Goal: Book appointment/travel/reservation

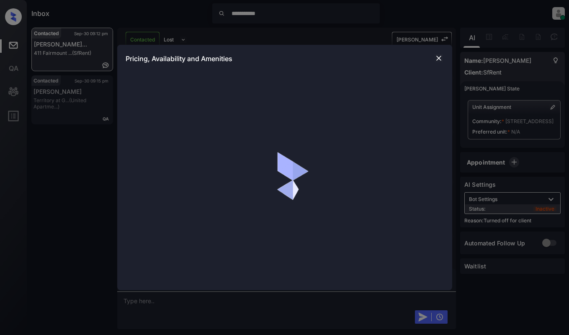
scroll to position [1723, 0]
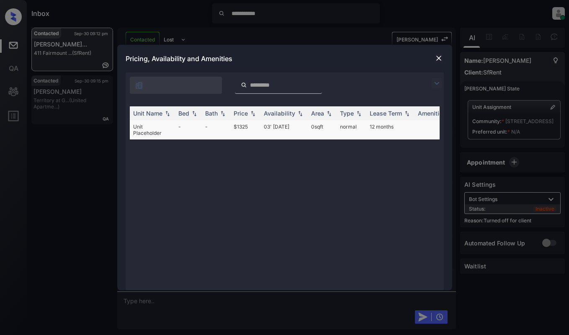
click at [247, 126] on td "$1325" at bounding box center [245, 129] width 30 height 19
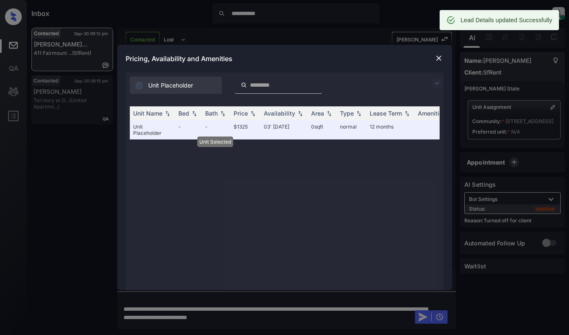
scroll to position [1765, 0]
click at [436, 60] on img at bounding box center [438, 58] width 8 height 8
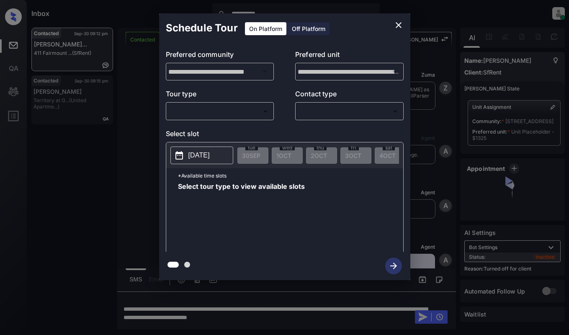
scroll to position [1571, 0]
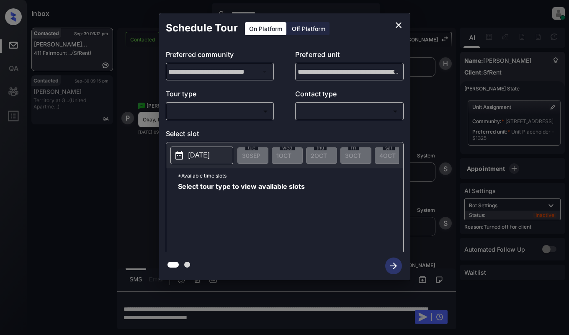
click at [291, 31] on div "Off Platform" at bounding box center [308, 28] width 42 height 13
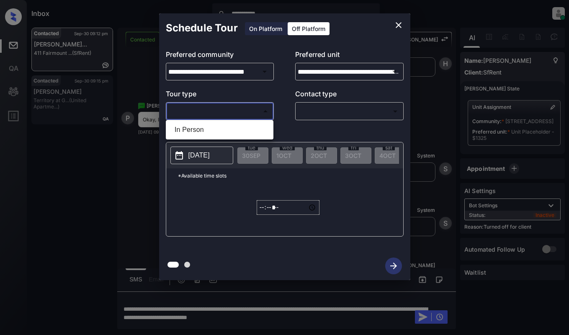
click at [231, 109] on body "**********" at bounding box center [284, 167] width 569 height 335
click at [224, 126] on li "In Person" at bounding box center [219, 129] width 103 height 15
type input "********"
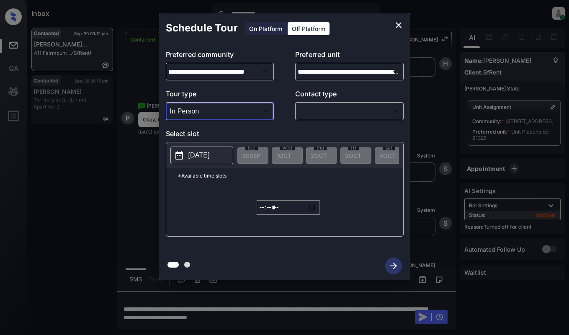
click at [327, 112] on body "**********" at bounding box center [284, 167] width 569 height 335
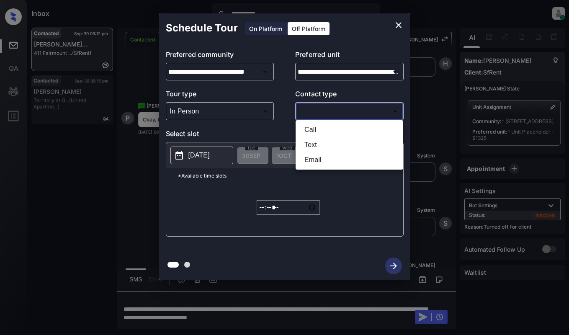
click at [324, 142] on li "Text" at bounding box center [349, 144] width 103 height 15
type input "****"
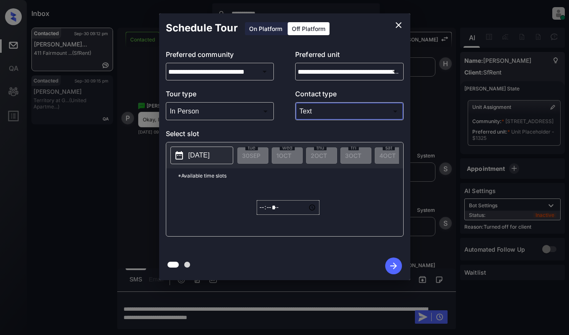
click at [210, 151] on p "2025-09-30" at bounding box center [198, 155] width 21 height 10
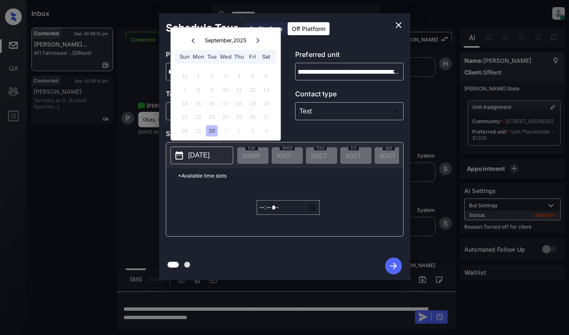
click at [257, 39] on icon at bounding box center [258, 40] width 3 height 5
click at [185, 87] on div "5" at bounding box center [184, 89] width 11 height 11
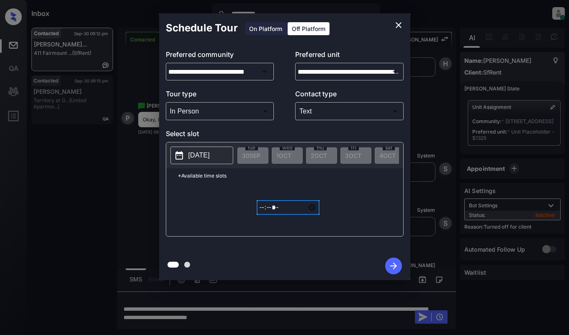
click at [263, 210] on input "*****" at bounding box center [288, 207] width 63 height 15
type input "*****"
click at [400, 264] on icon "button" at bounding box center [393, 265] width 17 height 17
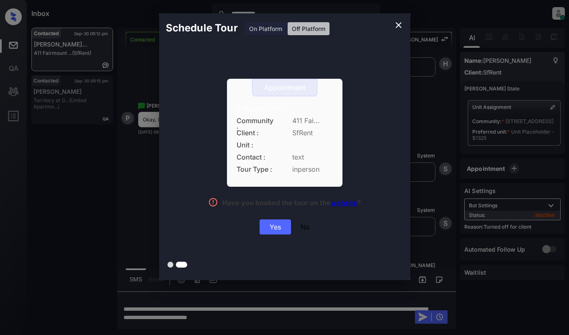
click at [272, 226] on div "Yes" at bounding box center [274, 226] width 31 height 15
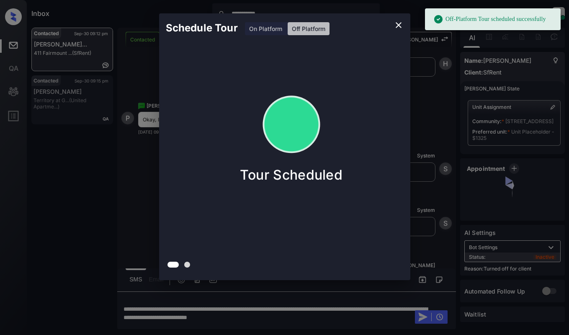
click at [137, 67] on div "Schedule Tour On Platform Off Platform Tour Scheduled" at bounding box center [284, 146] width 569 height 293
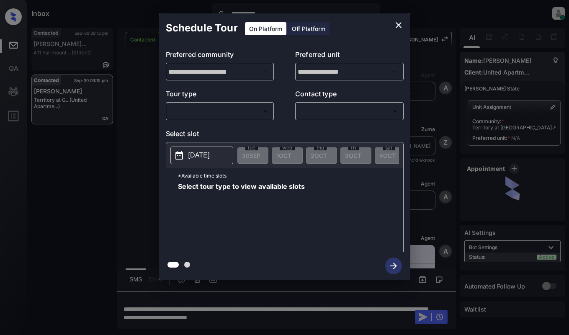
scroll to position [418, 0]
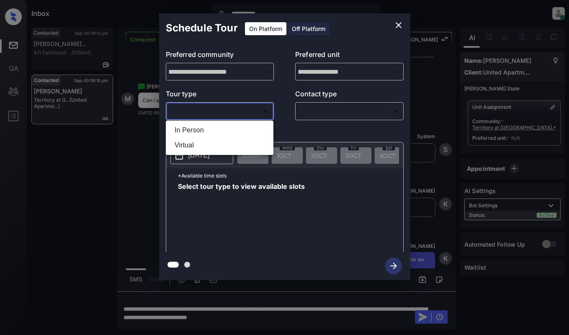
drag, startPoint x: 217, startPoint y: 111, endPoint x: 220, endPoint y: 128, distance: 16.5
click at [217, 111] on body "**********" at bounding box center [284, 167] width 569 height 335
click at [219, 129] on li "In Person" at bounding box center [219, 129] width 103 height 15
type input "********"
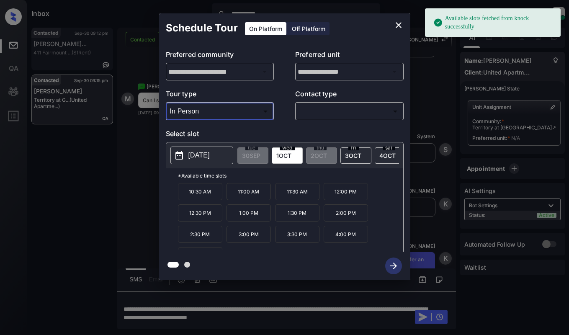
click at [207, 153] on p "2025-10-01" at bounding box center [198, 155] width 21 height 10
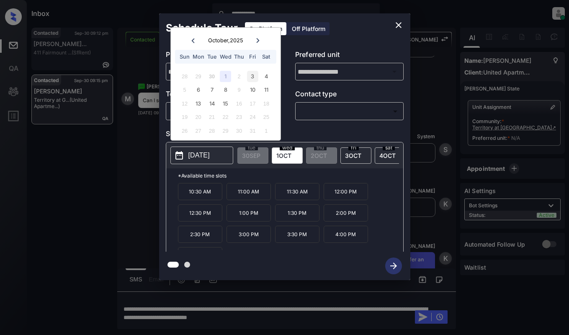
click at [255, 77] on div "3" at bounding box center [252, 76] width 11 height 11
click at [266, 74] on div "4" at bounding box center [265, 76] width 11 height 11
click at [351, 269] on div at bounding box center [284, 265] width 251 height 28
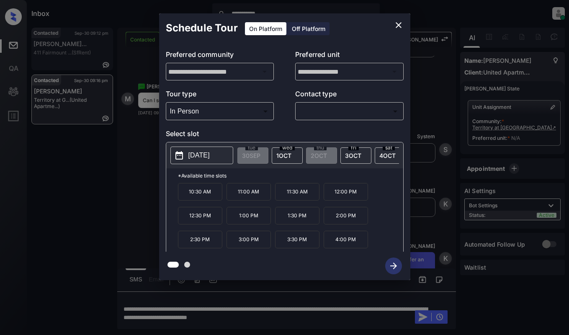
click at [400, 22] on icon "close" at bounding box center [398, 25] width 10 height 10
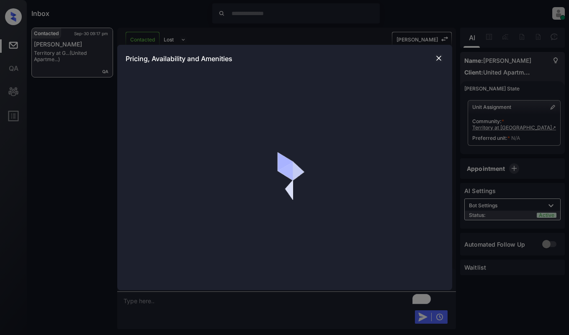
scroll to position [1162, 0]
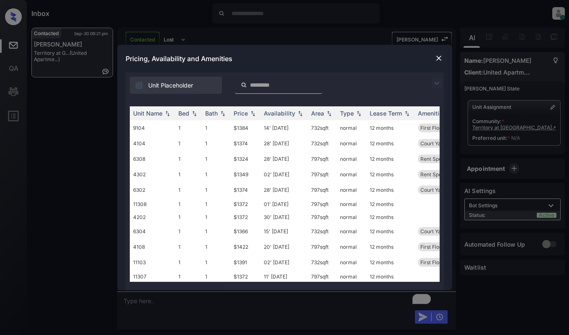
click at [437, 83] on img at bounding box center [436, 83] width 10 height 10
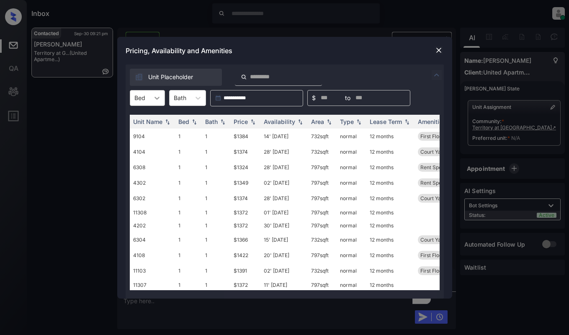
click at [155, 97] on icon at bounding box center [157, 98] width 8 height 8
click at [147, 124] on div "1" at bounding box center [147, 118] width 35 height 15
click at [246, 122] on div "Price" at bounding box center [240, 121] width 14 height 7
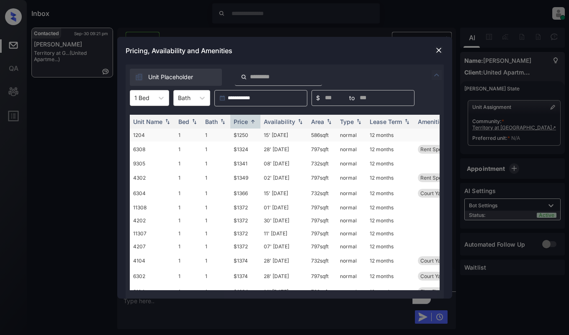
click at [159, 133] on td "1204" at bounding box center [152, 134] width 45 height 13
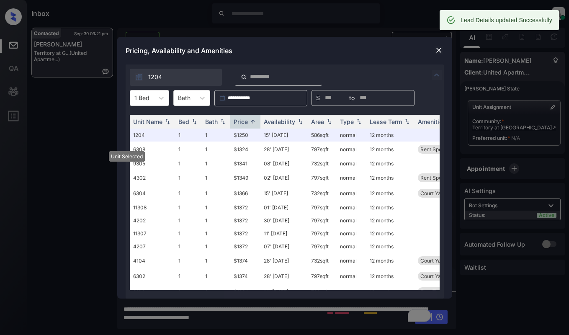
click at [436, 51] on img at bounding box center [438, 50] width 8 height 8
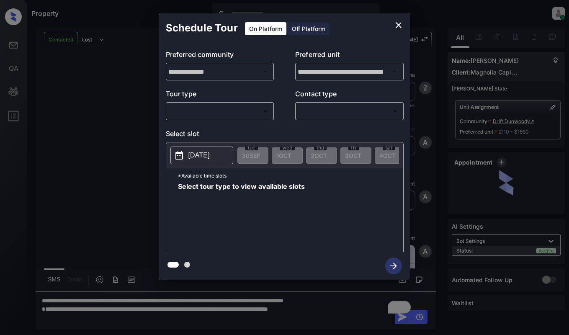
scroll to position [418, 0]
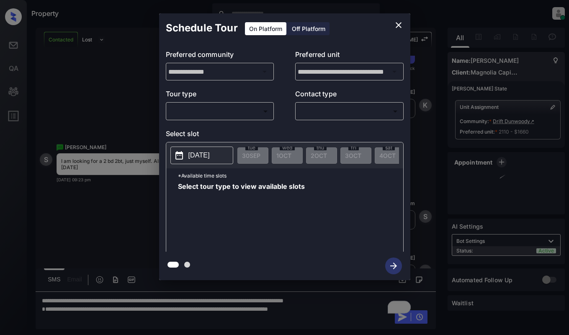
click at [238, 116] on body "Property [PERSON_NAME] Online Set yourself offline Set yourself on break Profil…" at bounding box center [284, 167] width 569 height 335
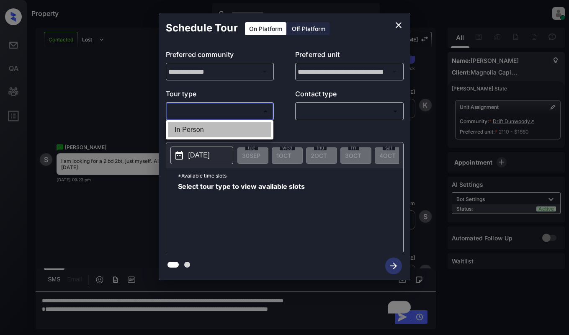
click at [235, 134] on li "In Person" at bounding box center [219, 129] width 103 height 15
type input "********"
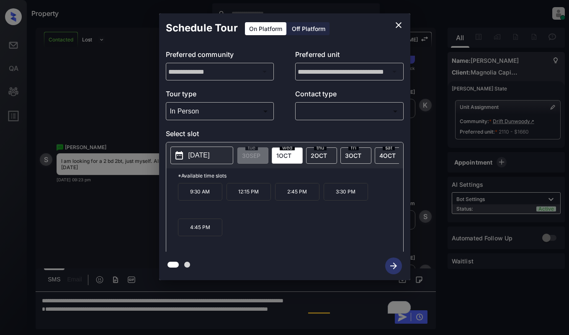
click at [398, 26] on icon "close" at bounding box center [398, 25] width 6 height 6
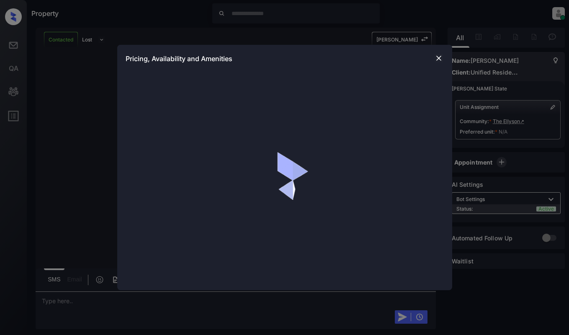
scroll to position [507, 0]
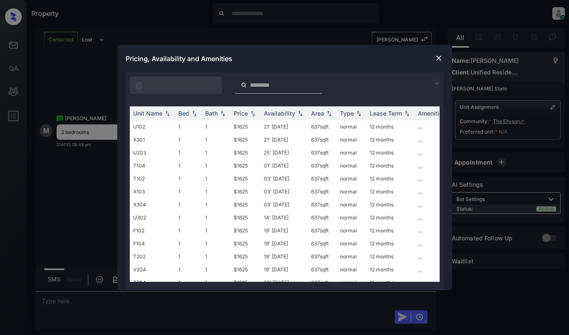
click at [437, 85] on img at bounding box center [436, 83] width 10 height 10
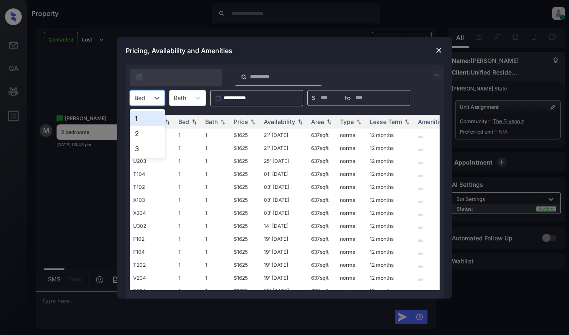
click at [142, 101] on div at bounding box center [139, 97] width 11 height 9
click at [138, 135] on div "2" at bounding box center [147, 133] width 35 height 15
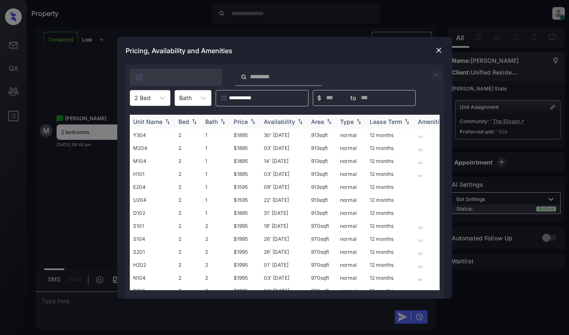
click at [243, 126] on th "Price" at bounding box center [245, 122] width 30 height 14
click at [432, 50] on div "Pricing, Availability and Amenities" at bounding box center [284, 51] width 335 height 28
click at [437, 49] on img at bounding box center [438, 50] width 8 height 8
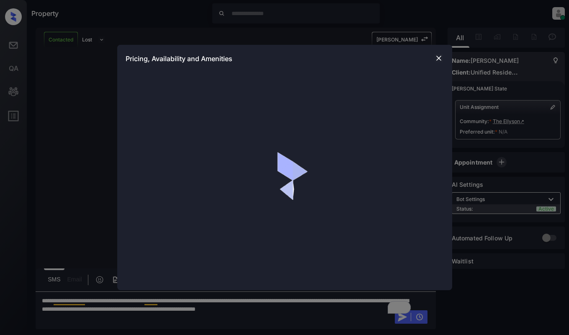
scroll to position [670, 0]
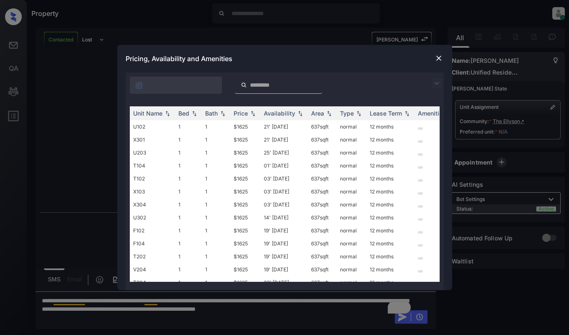
click at [441, 84] on img at bounding box center [436, 83] width 10 height 10
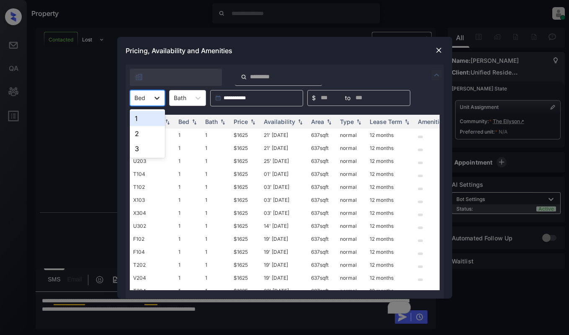
click at [158, 97] on icon at bounding box center [157, 98] width 8 height 8
click at [144, 132] on div "2" at bounding box center [147, 133] width 35 height 15
click at [246, 120] on div "Price" at bounding box center [240, 121] width 14 height 7
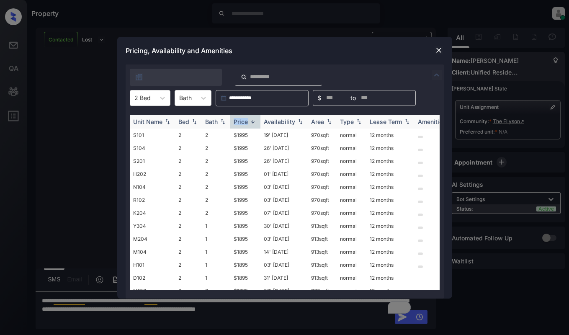
click at [246, 120] on div "Price" at bounding box center [240, 121] width 14 height 7
click at [440, 44] on div "Pricing, Availability and Amenities" at bounding box center [284, 51] width 335 height 28
click at [440, 51] on img at bounding box center [438, 50] width 8 height 8
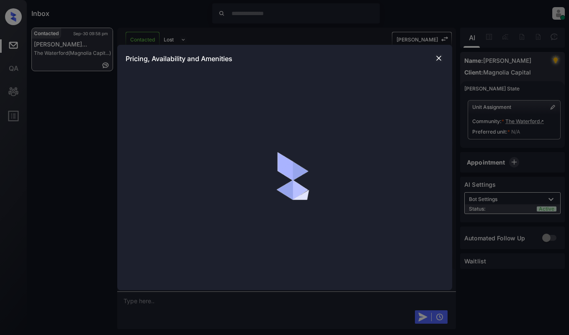
scroll to position [1008, 0]
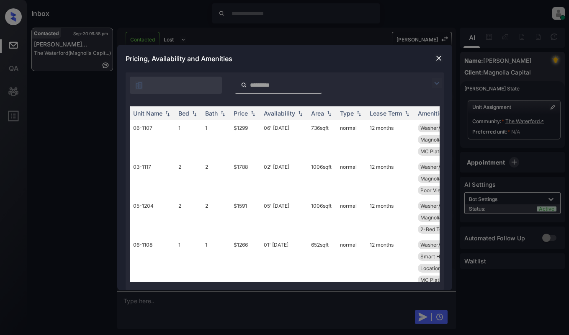
click at [438, 84] on img at bounding box center [436, 83] width 10 height 10
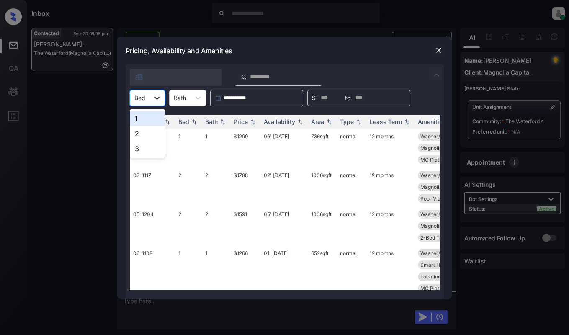
click at [152, 104] on div at bounding box center [156, 97] width 15 height 15
click at [150, 116] on div "1" at bounding box center [147, 118] width 35 height 15
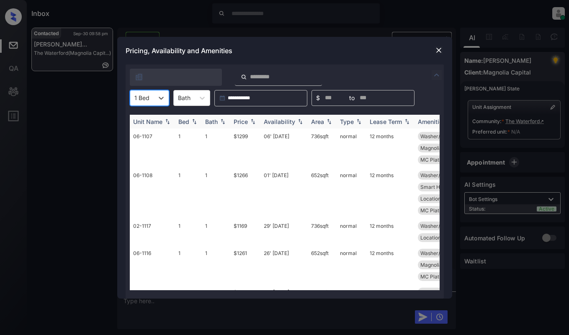
click at [247, 121] on div "Price" at bounding box center [240, 121] width 14 height 7
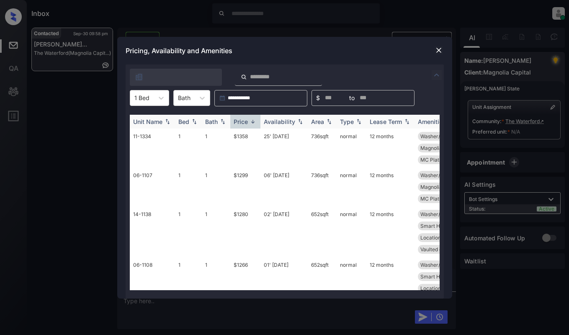
click at [247, 121] on div "Price" at bounding box center [240, 121] width 14 height 7
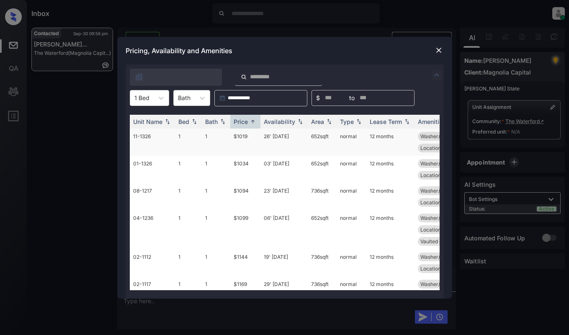
click at [250, 142] on td "$1019" at bounding box center [245, 141] width 30 height 27
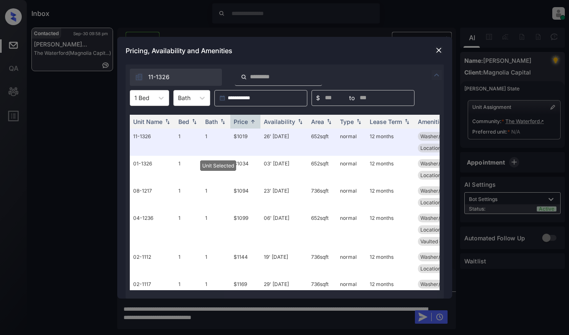
click at [439, 51] on img at bounding box center [438, 50] width 8 height 8
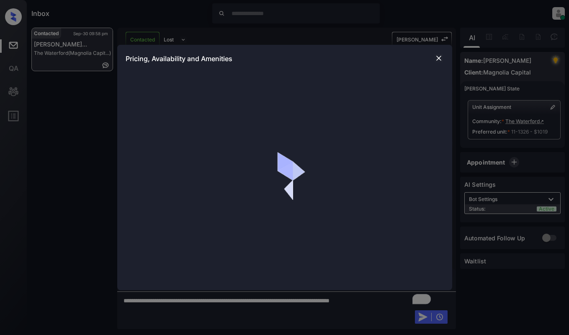
scroll to position [2987, 0]
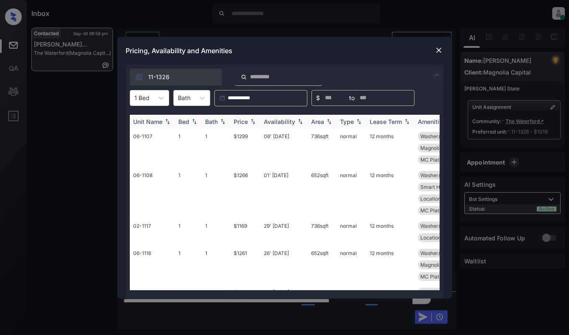
click at [249, 121] on img at bounding box center [253, 121] width 8 height 6
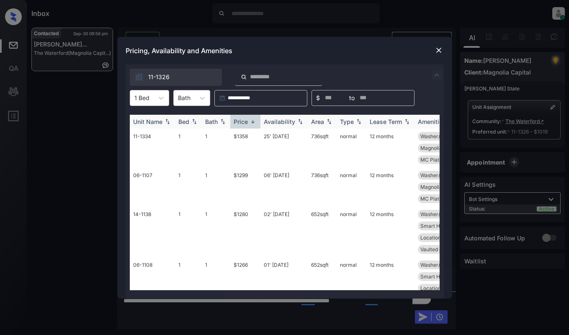
click at [249, 121] on img at bounding box center [253, 121] width 8 height 6
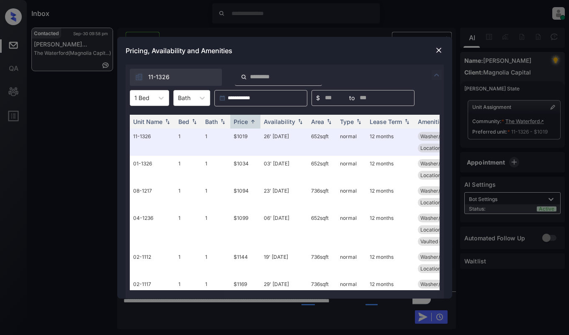
click at [436, 52] on img at bounding box center [438, 50] width 8 height 8
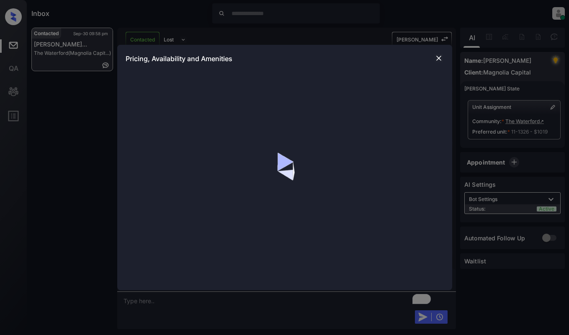
scroll to position [3412, 0]
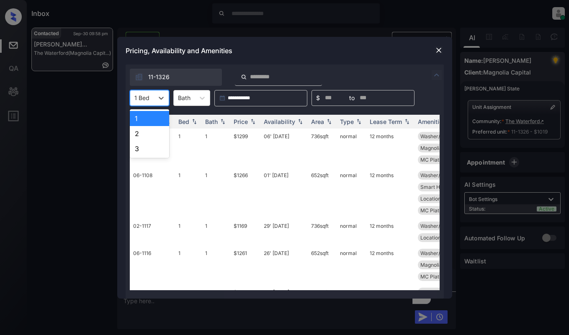
click at [142, 99] on div at bounding box center [141, 97] width 15 height 9
click at [143, 137] on div "2" at bounding box center [149, 133] width 39 height 15
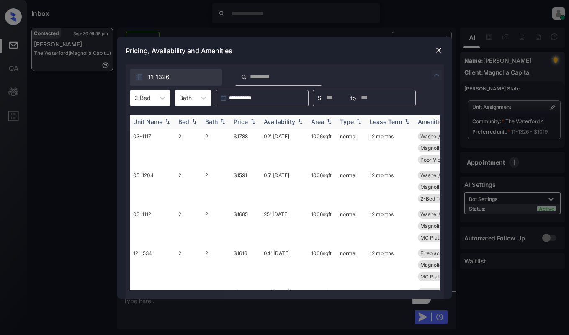
click at [251, 120] on img at bounding box center [253, 121] width 8 height 6
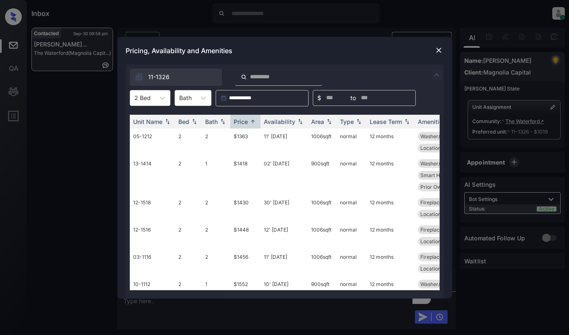
scroll to position [3692, 0]
click at [292, 49] on div "Pricing, Availability and Amenities" at bounding box center [284, 51] width 335 height 28
click at [439, 50] on img at bounding box center [438, 50] width 8 height 8
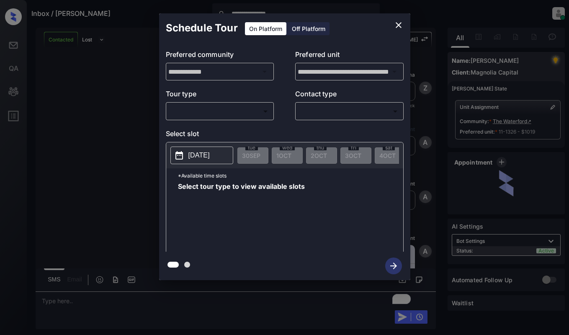
scroll to position [3692, 0]
click at [250, 107] on body "**********" at bounding box center [284, 167] width 569 height 335
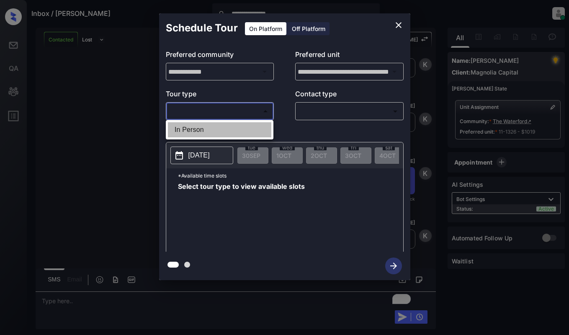
click at [252, 128] on li "In Person" at bounding box center [219, 129] width 103 height 15
type input "********"
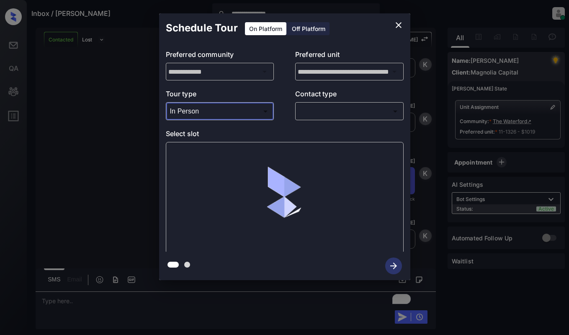
click at [346, 117] on body "**********" at bounding box center [284, 167] width 569 height 335
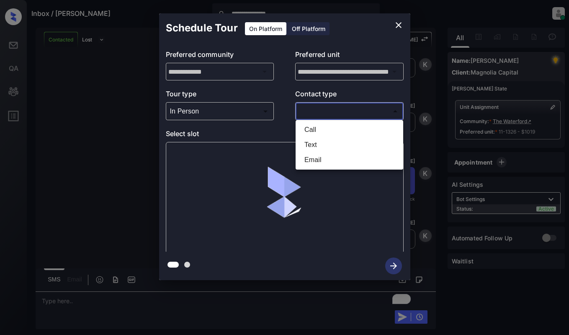
click at [339, 146] on li "Text" at bounding box center [349, 144] width 103 height 15
type input "****"
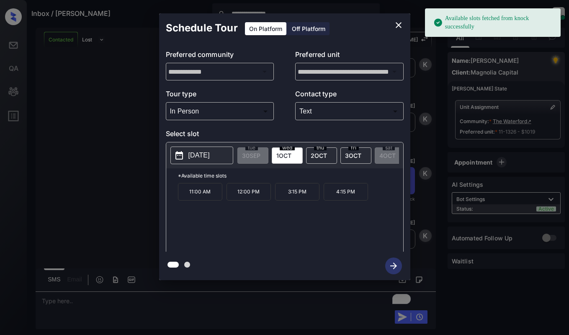
click at [203, 160] on p "[DATE]" at bounding box center [198, 155] width 21 height 10
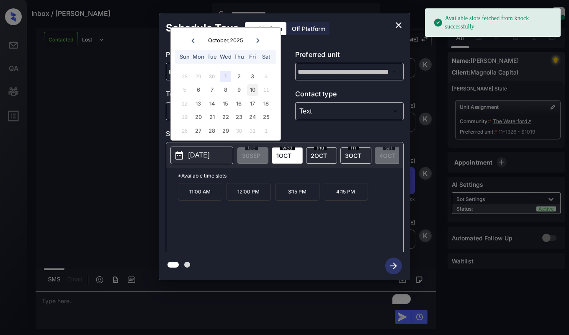
click at [253, 91] on div "10" at bounding box center [252, 89] width 11 height 11
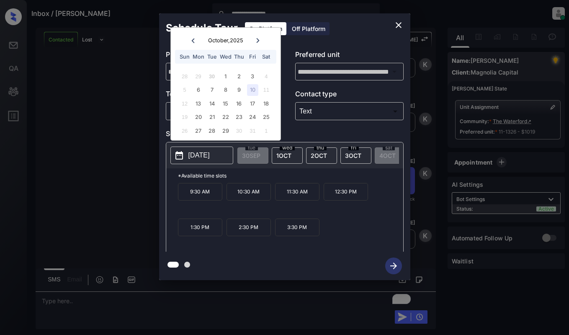
click at [303, 196] on p "11:30 AM" at bounding box center [297, 192] width 44 height 18
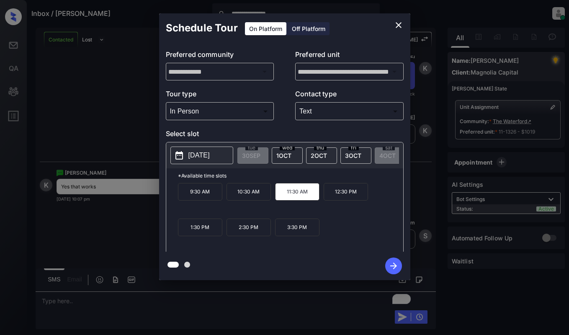
scroll to position [3797, 0]
click at [391, 267] on icon "button" at bounding box center [393, 265] width 17 height 17
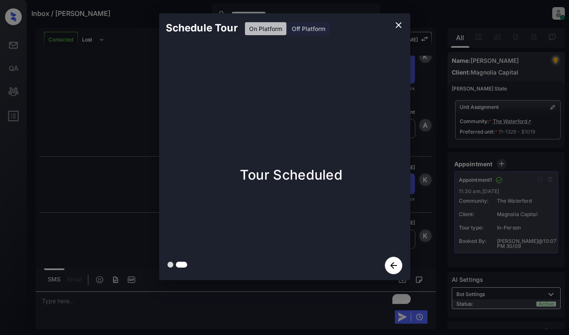
scroll to position [4201, 0]
click at [99, 92] on div "Schedule Tour On Platform Off Platform Tour Scheduled" at bounding box center [284, 146] width 569 height 293
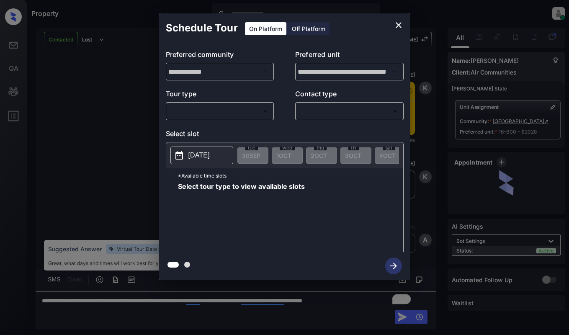
scroll to position [3386, 0]
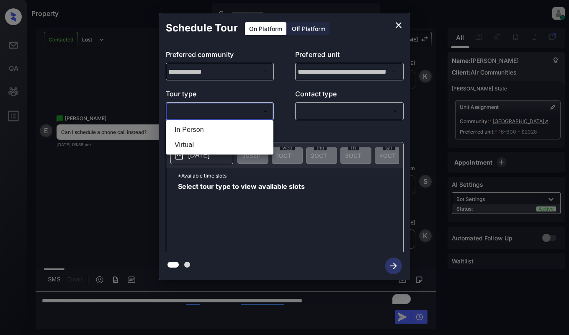
click at [231, 113] on body "Property Dominic Ceralde Online Set yourself offline Set yourself on break Prof…" at bounding box center [284, 167] width 569 height 335
click at [400, 21] on div at bounding box center [284, 167] width 569 height 335
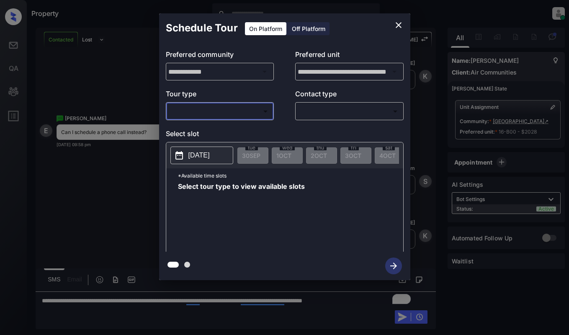
click at [398, 25] on icon "close" at bounding box center [398, 25] width 6 height 6
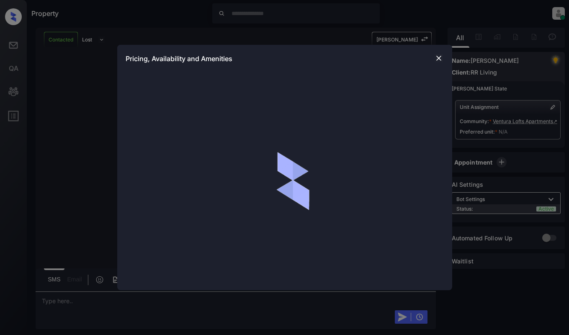
scroll to position [454, 0]
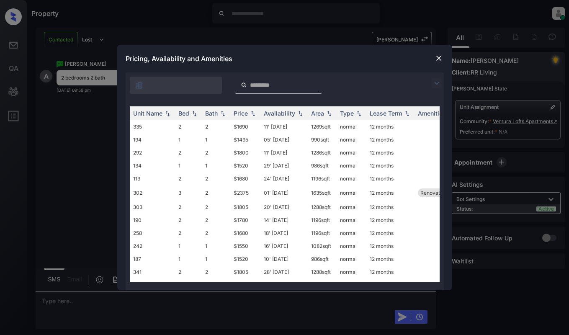
click at [436, 80] on img at bounding box center [436, 83] width 10 height 10
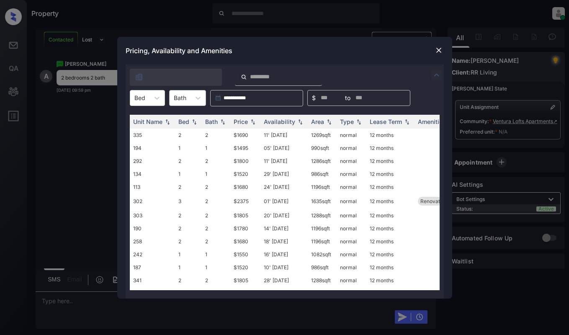
click at [180, 92] on div "Bath" at bounding box center [179, 98] width 21 height 12
click at [154, 90] on div at bounding box center [156, 97] width 15 height 15
click at [147, 131] on div "2" at bounding box center [147, 133] width 35 height 15
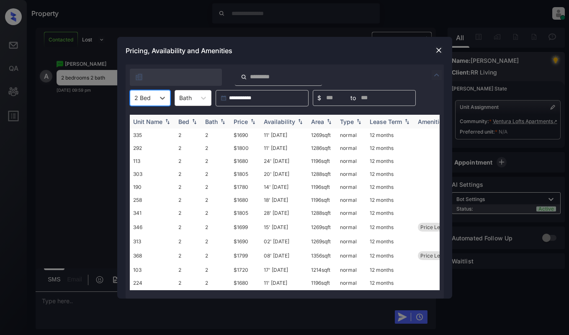
click at [241, 120] on div "Price" at bounding box center [240, 121] width 14 height 7
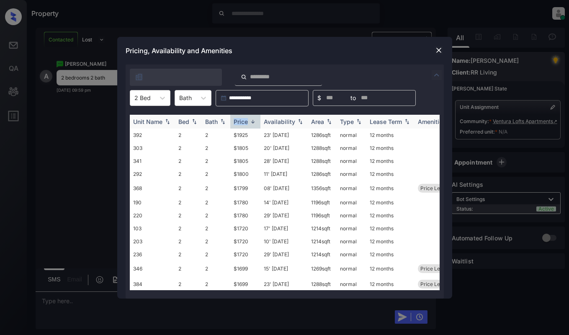
click at [241, 120] on div "Price" at bounding box center [240, 121] width 14 height 7
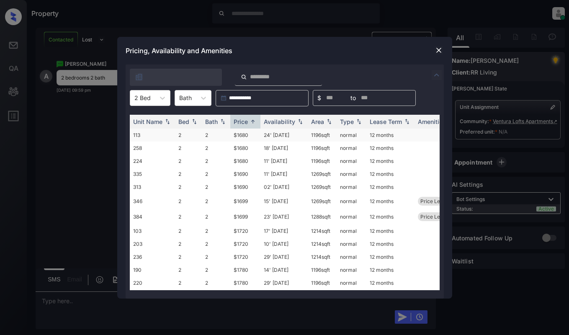
click at [249, 131] on td "$1680" at bounding box center [245, 134] width 30 height 13
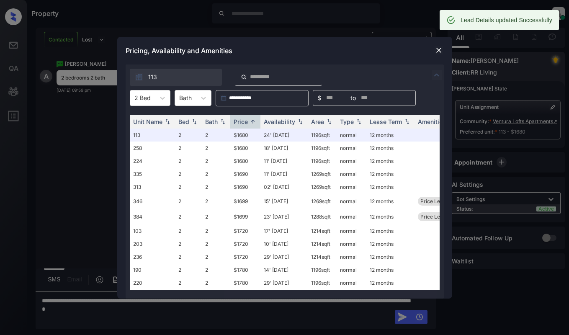
click at [438, 50] on img at bounding box center [438, 50] width 8 height 8
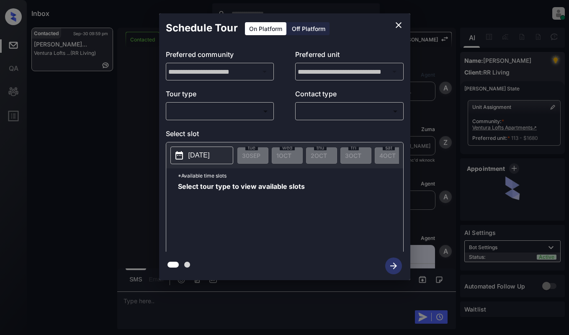
scroll to position [857, 0]
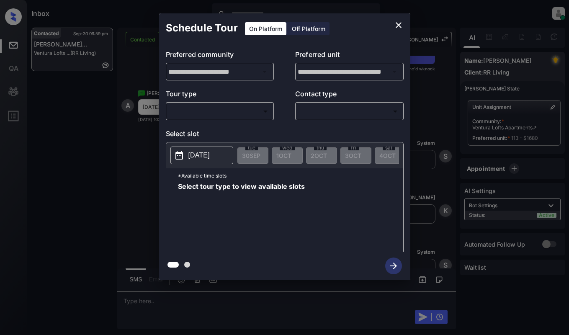
click at [258, 118] on body "Inbox [PERSON_NAME] Online Set yourself offline Set yourself on break Profile S…" at bounding box center [284, 167] width 569 height 335
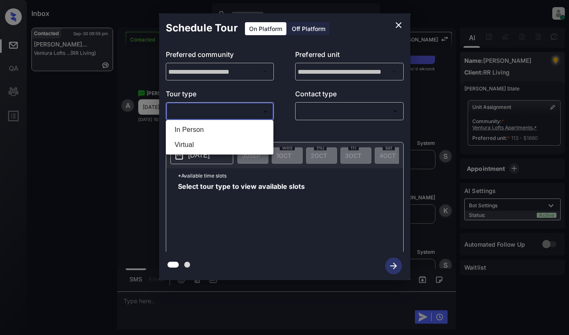
click at [257, 130] on li "In Person" at bounding box center [219, 129] width 103 height 15
type input "********"
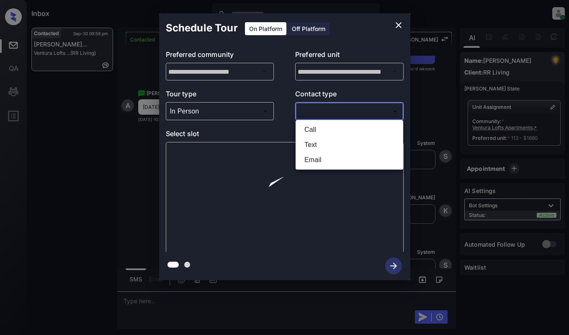
click at [329, 111] on body "Inbox [PERSON_NAME] Online Set yourself offline Set yourself on break Profile S…" at bounding box center [284, 167] width 569 height 335
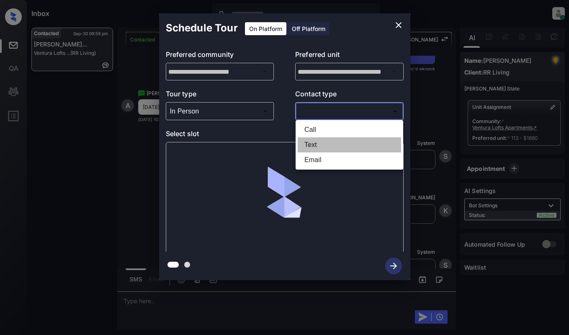
click at [329, 143] on li "Text" at bounding box center [349, 144] width 103 height 15
type input "****"
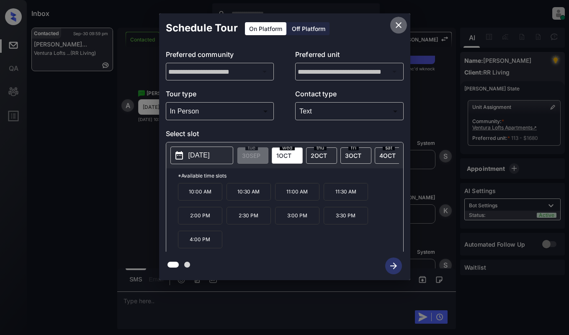
click at [402, 28] on icon "close" at bounding box center [398, 25] width 10 height 10
